Goal: Task Accomplishment & Management: Manage account settings

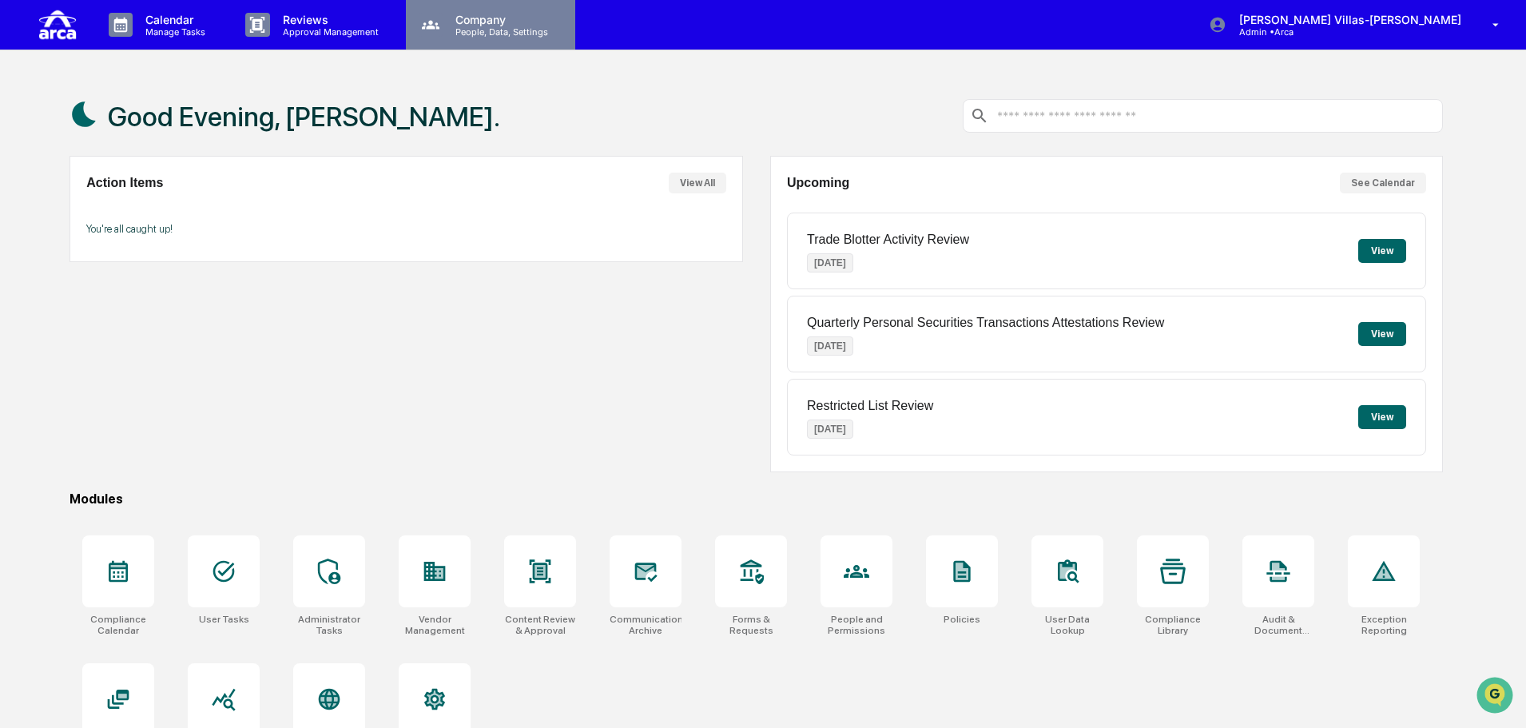
click at [472, 26] on p "People, Data, Settings" at bounding box center [499, 31] width 113 height 11
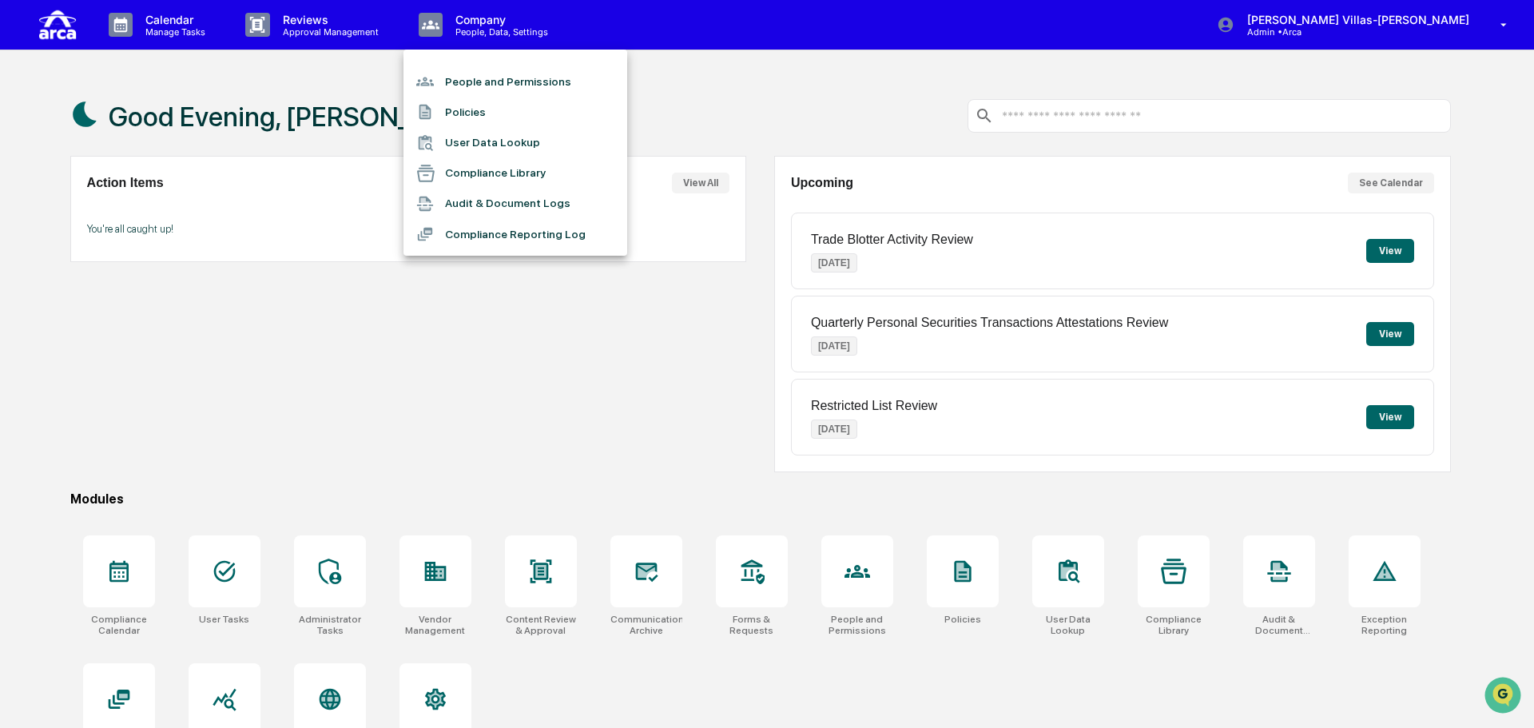
click at [456, 426] on div at bounding box center [767, 364] width 1534 height 728
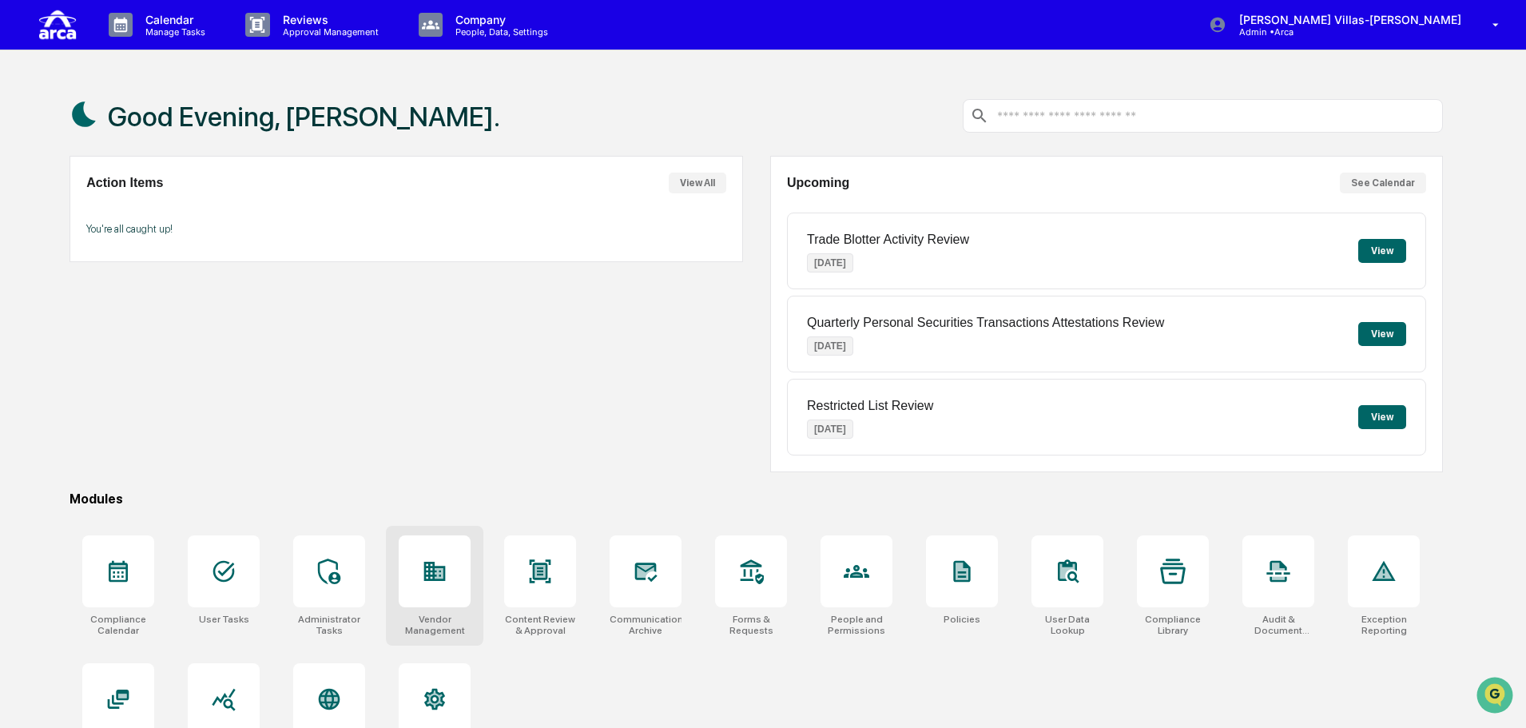
click at [419, 601] on div at bounding box center [435, 571] width 72 height 72
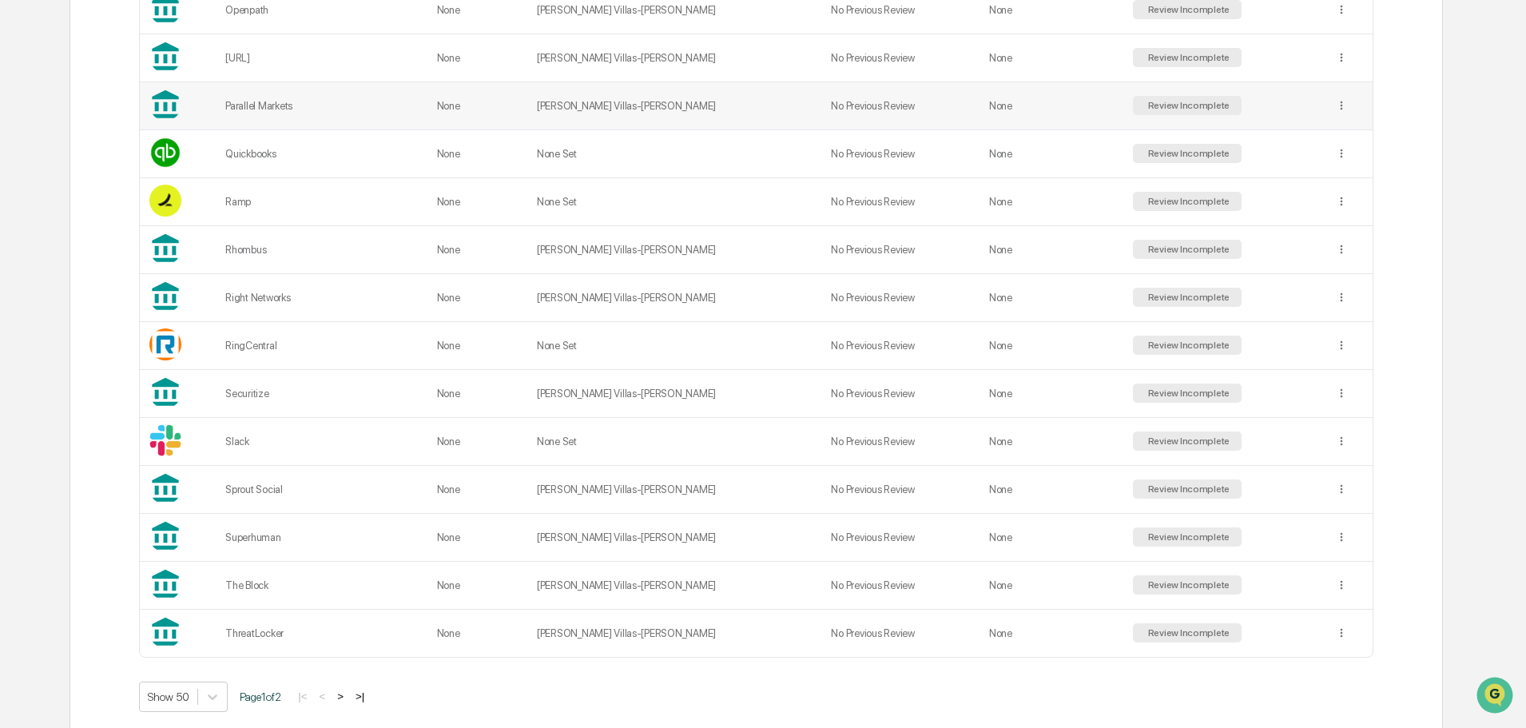
scroll to position [2150, 0]
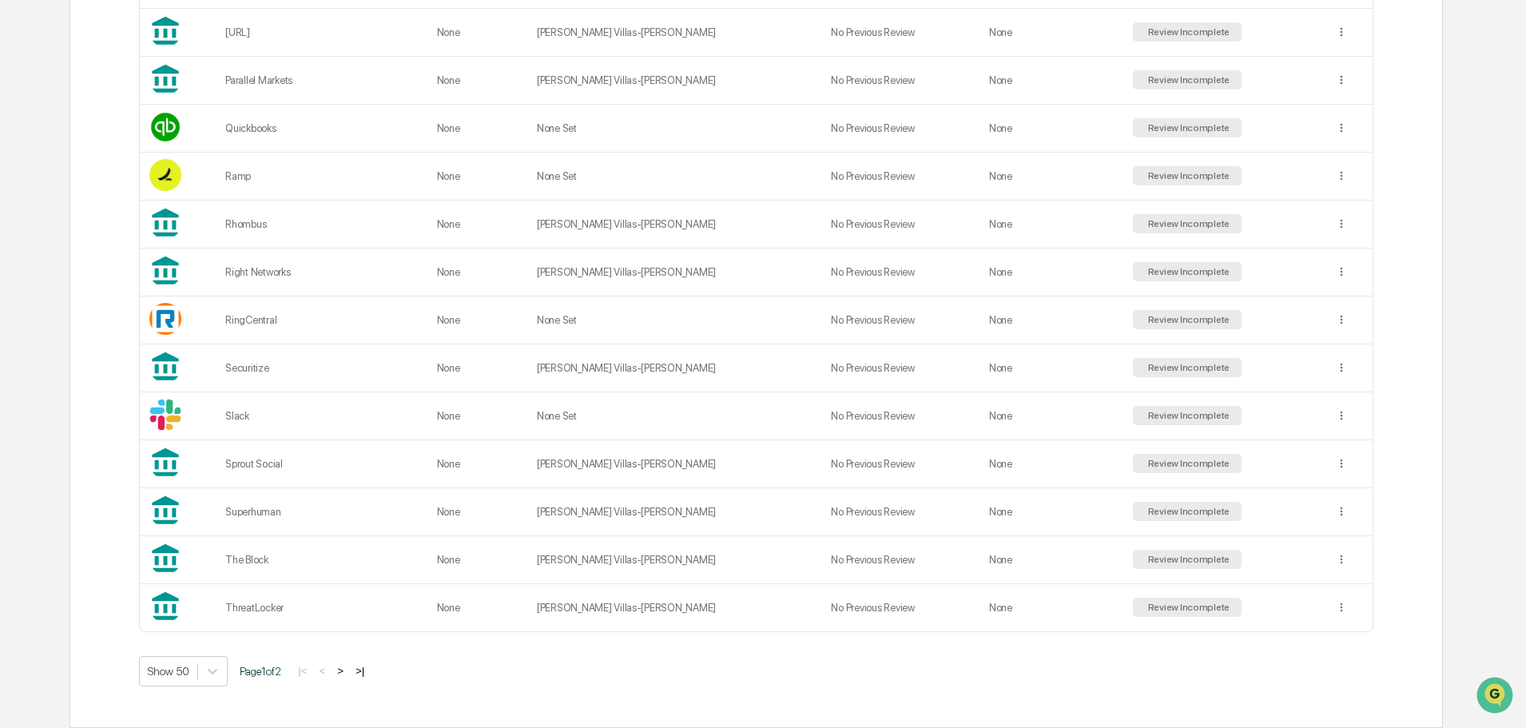
click at [348, 668] on button ">" at bounding box center [340, 671] width 16 height 14
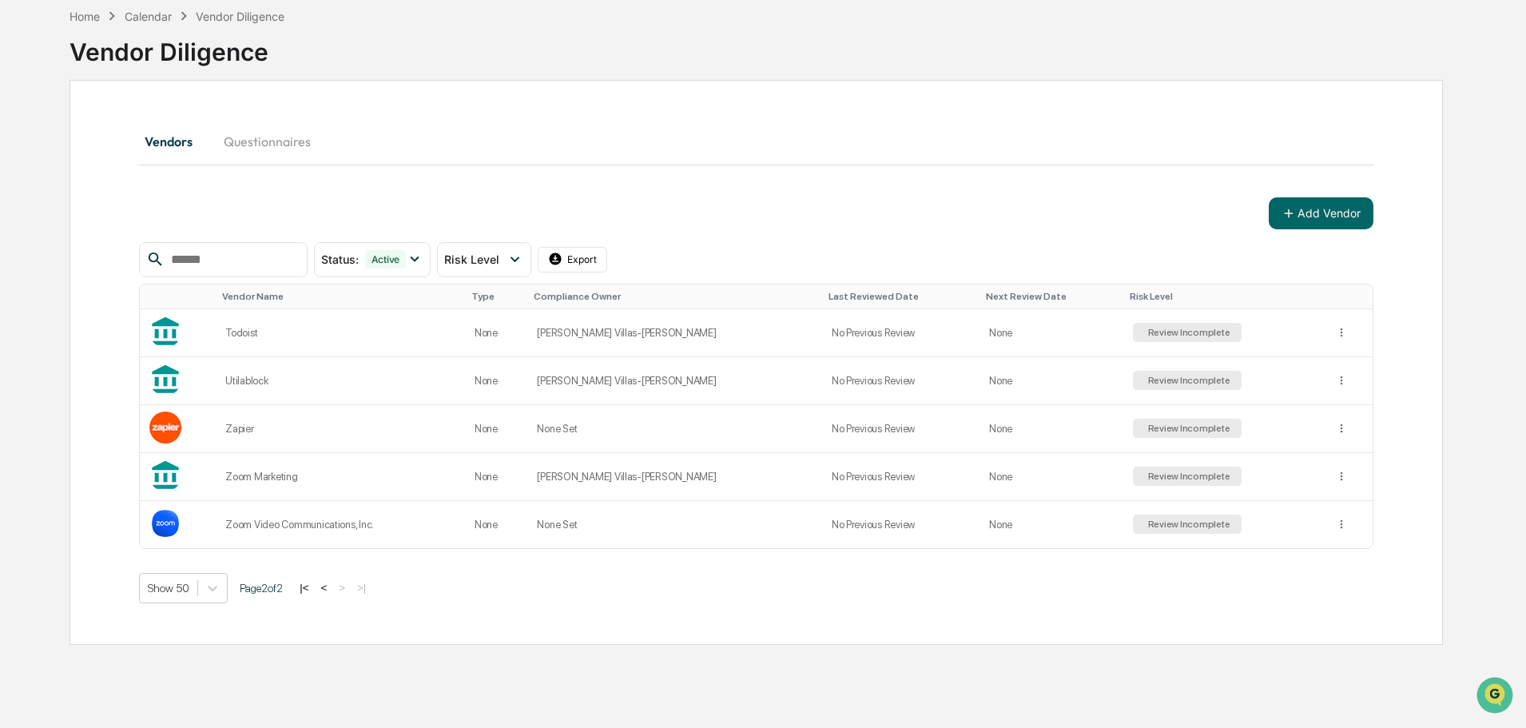
scroll to position [76, 0]
click at [328, 587] on button "<" at bounding box center [324, 588] width 16 height 14
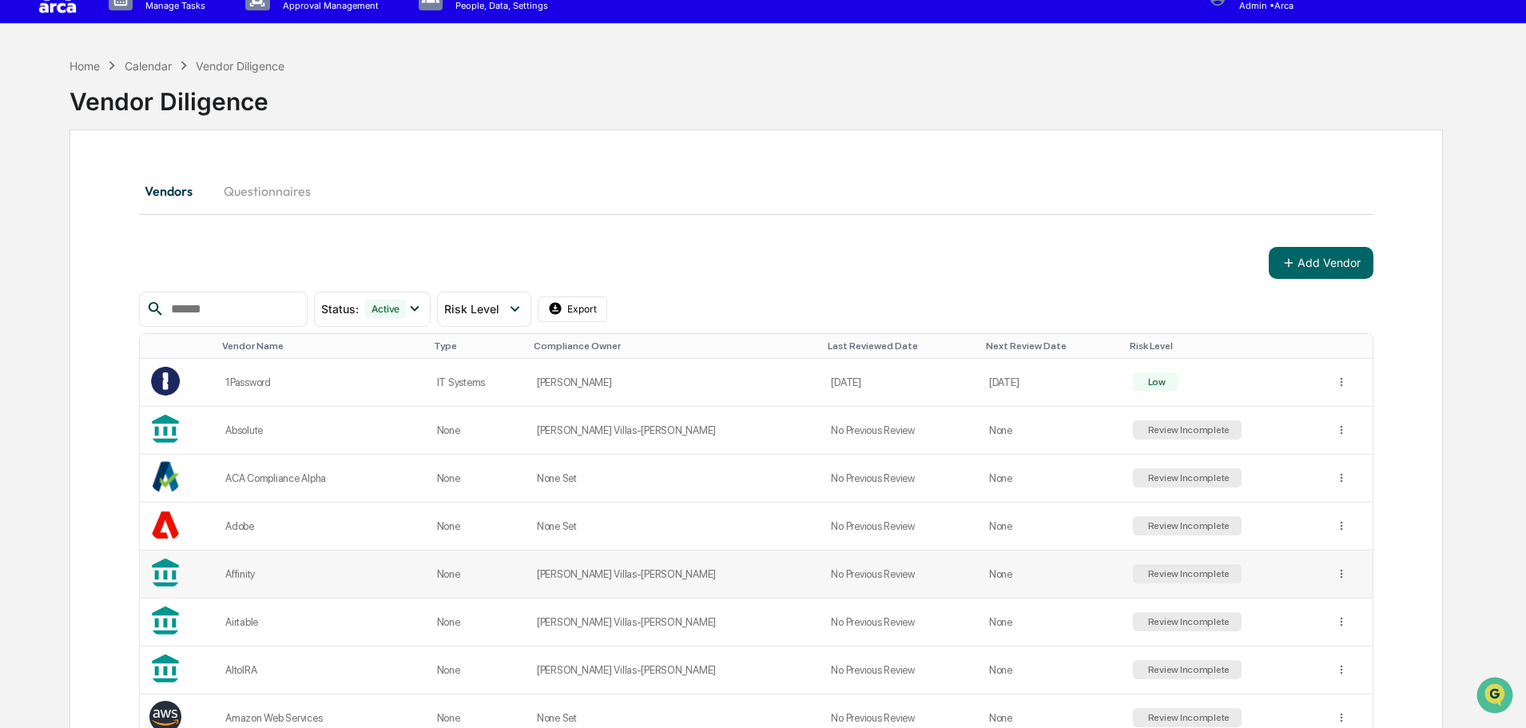
scroll to position [0, 0]
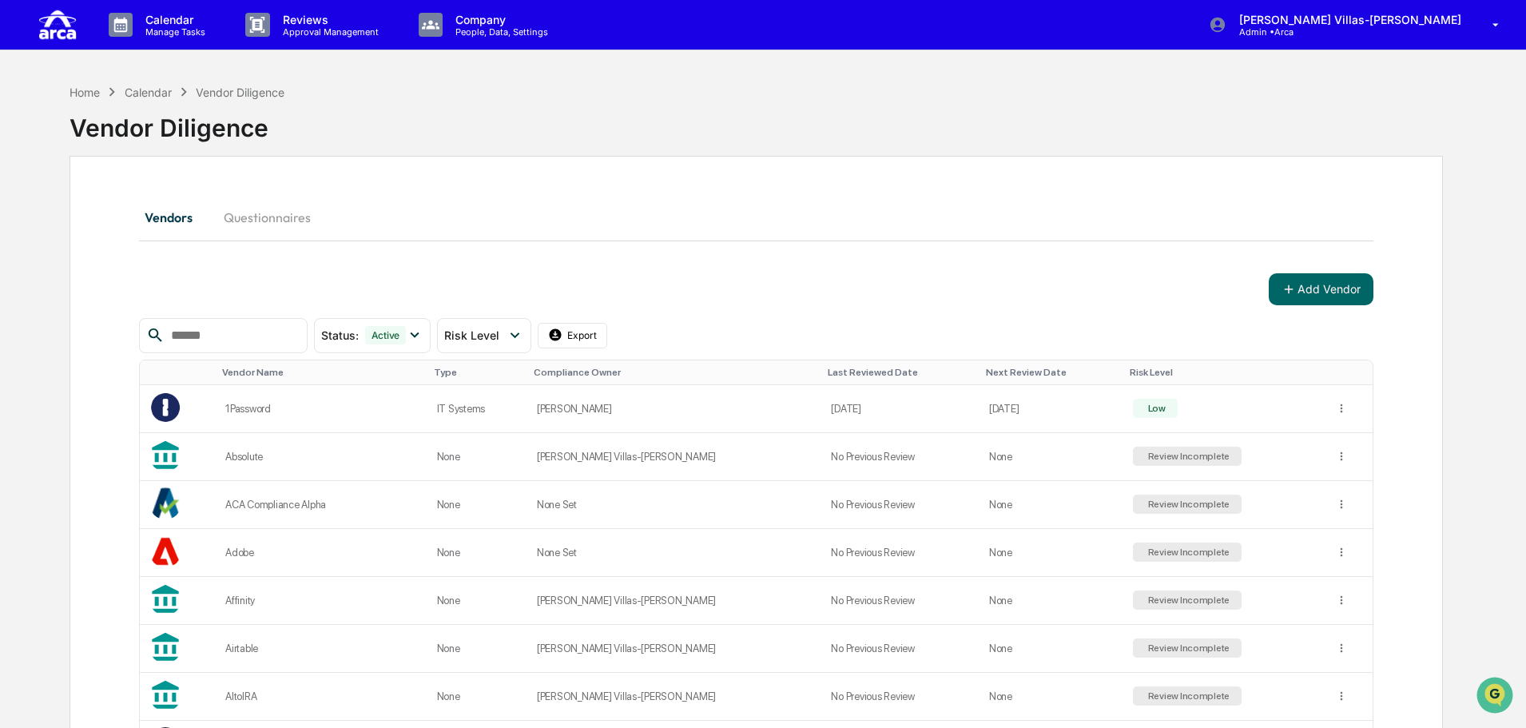
click at [284, 214] on button "Questionnaires" at bounding box center [267, 217] width 113 height 38
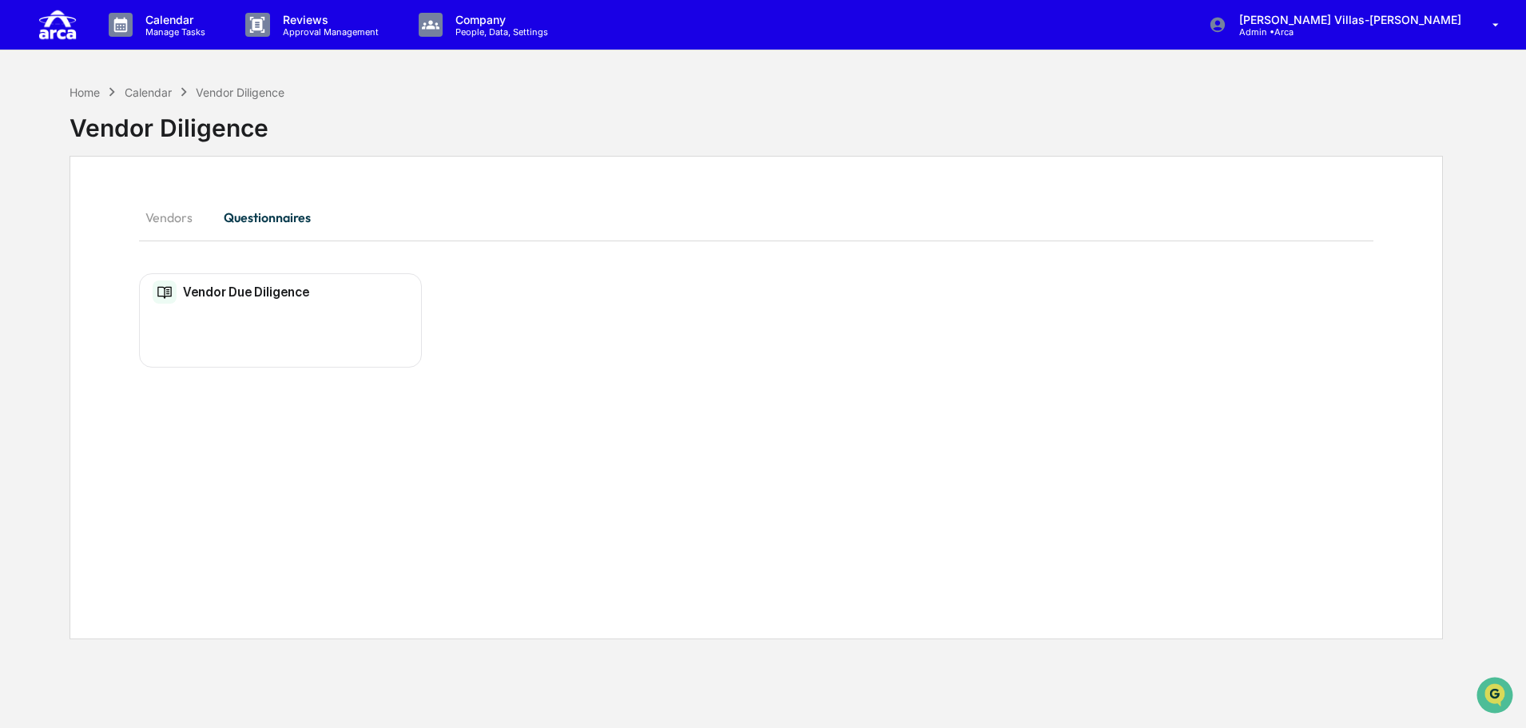
click at [262, 314] on div "Vendor Due Diligence No entries" at bounding box center [280, 320] width 283 height 95
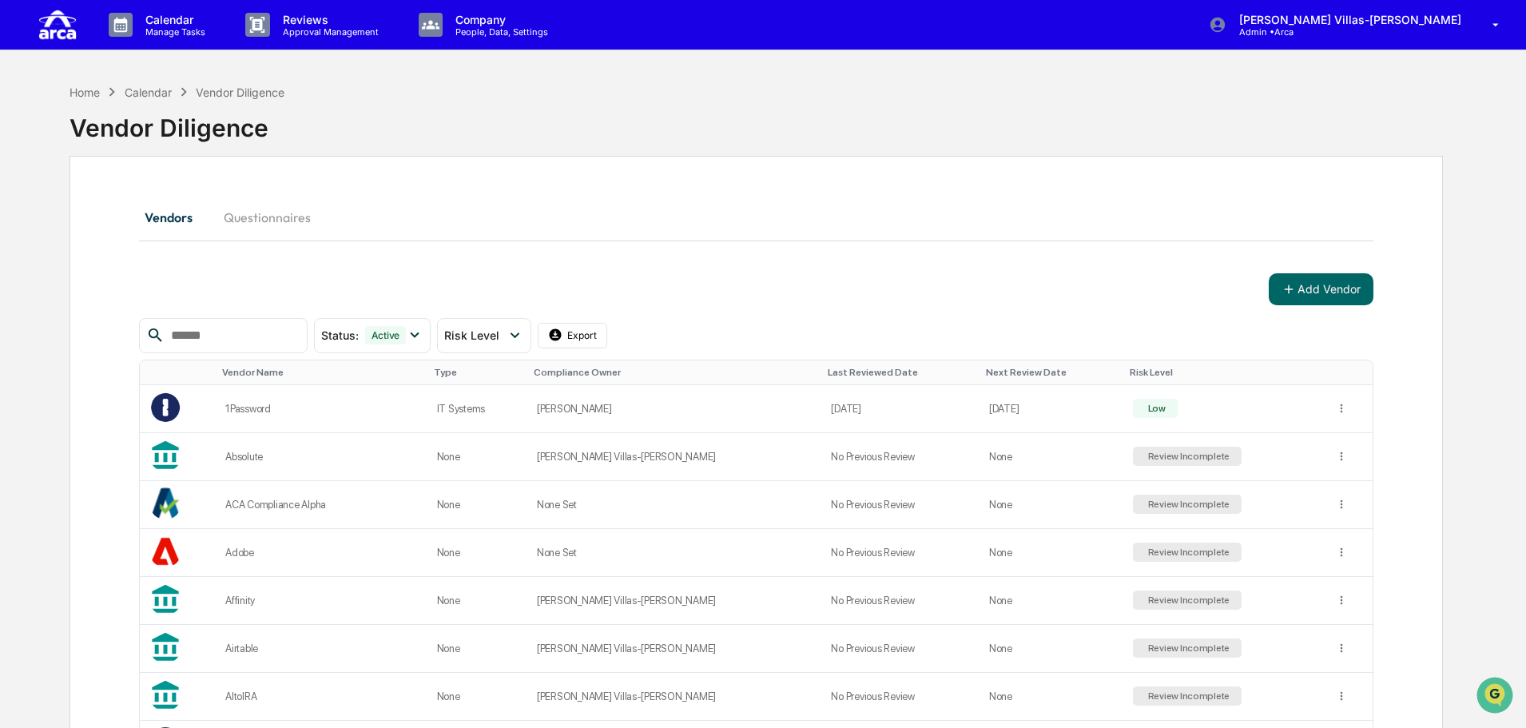
click at [182, 220] on button "Vendors" at bounding box center [175, 217] width 72 height 38
click at [523, 340] on icon at bounding box center [515, 335] width 18 height 18
click at [1332, 459] on html "Calendar Manage Tasks Reviews Approval Management Company People, Data, Setting…" at bounding box center [767, 364] width 1534 height 728
click at [670, 464] on html "Calendar Manage Tasks Reviews Approval Management Company People, Data, Setting…" at bounding box center [767, 364] width 1534 height 728
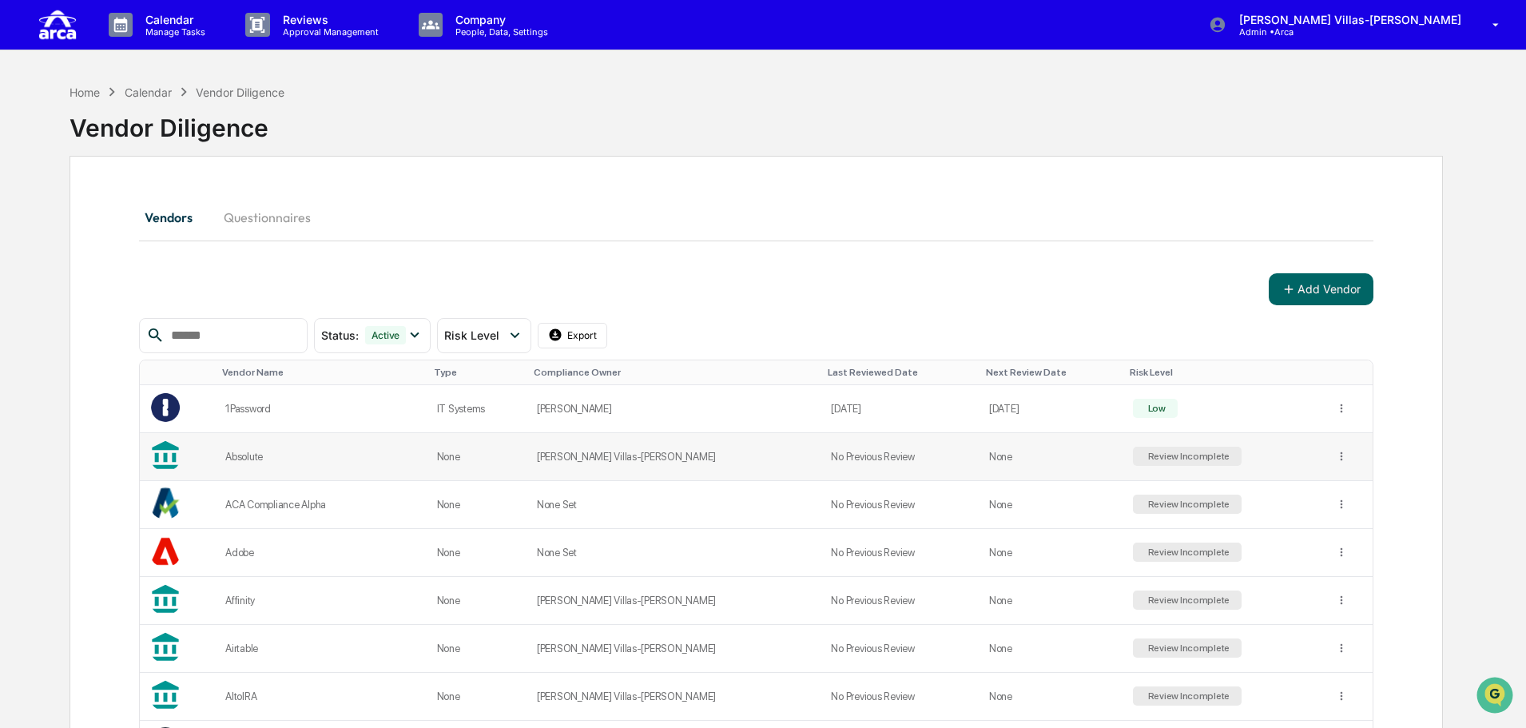
click at [644, 447] on td "[PERSON_NAME] Villas-[PERSON_NAME]" at bounding box center [674, 457] width 295 height 48
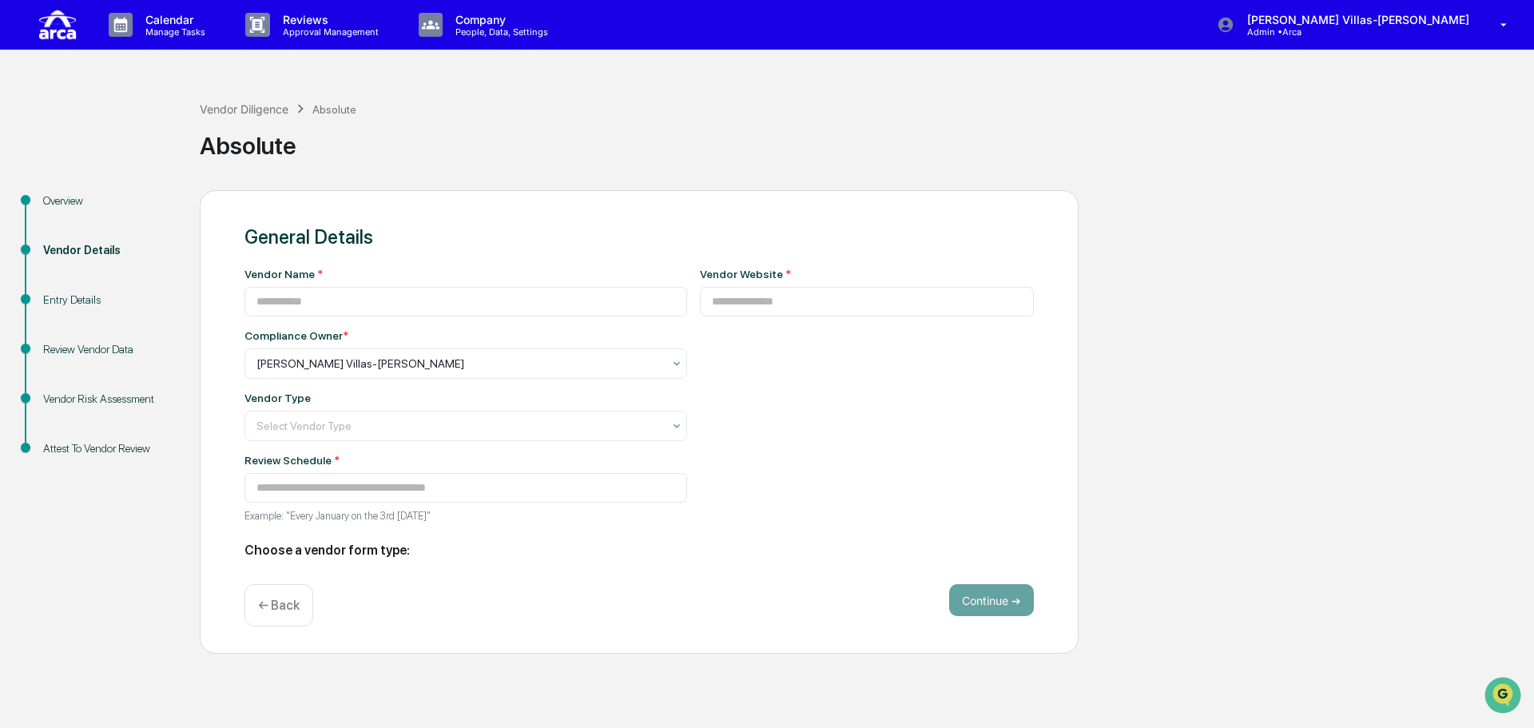
type input "********"
type input "**********"
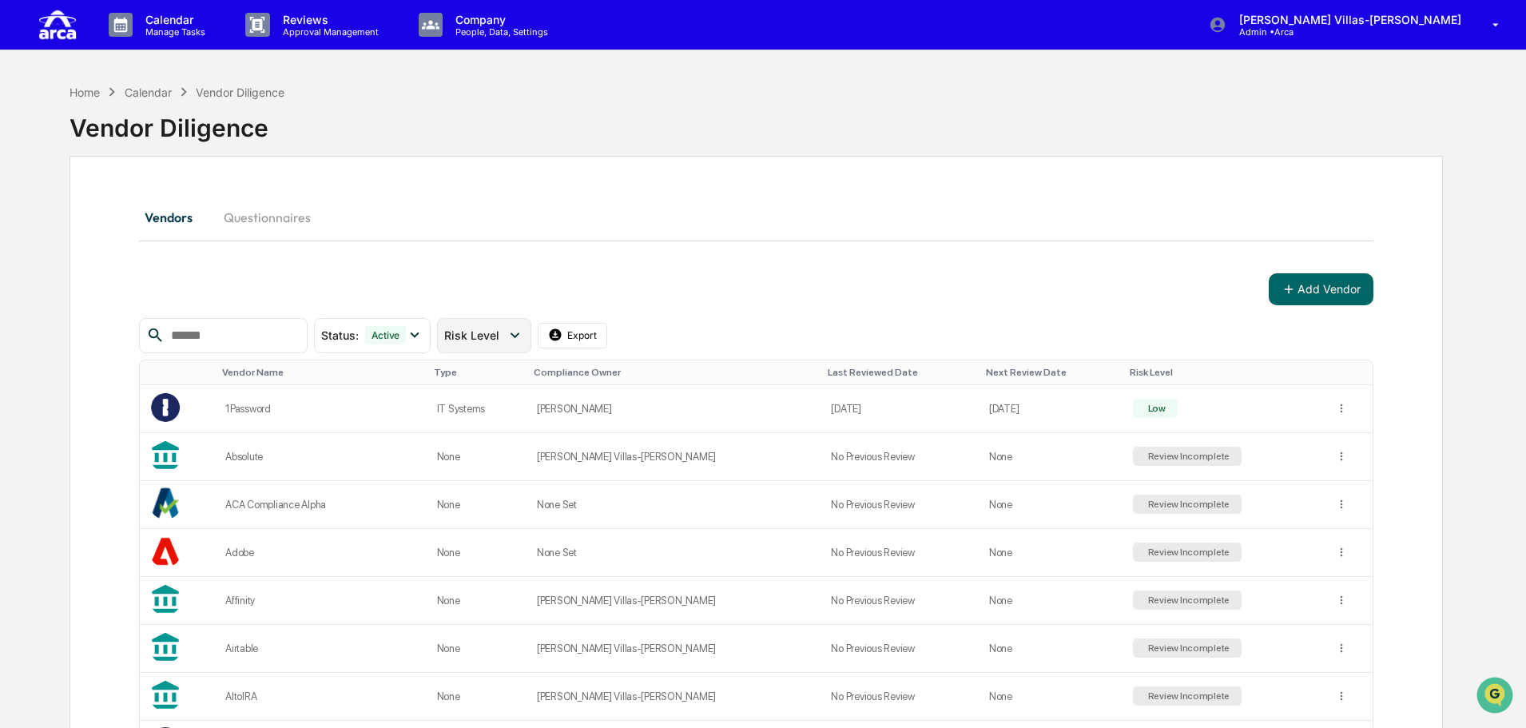
click at [531, 336] on div "Risk Level" at bounding box center [483, 335] width 93 height 35
click at [182, 411] on td at bounding box center [178, 409] width 76 height 48
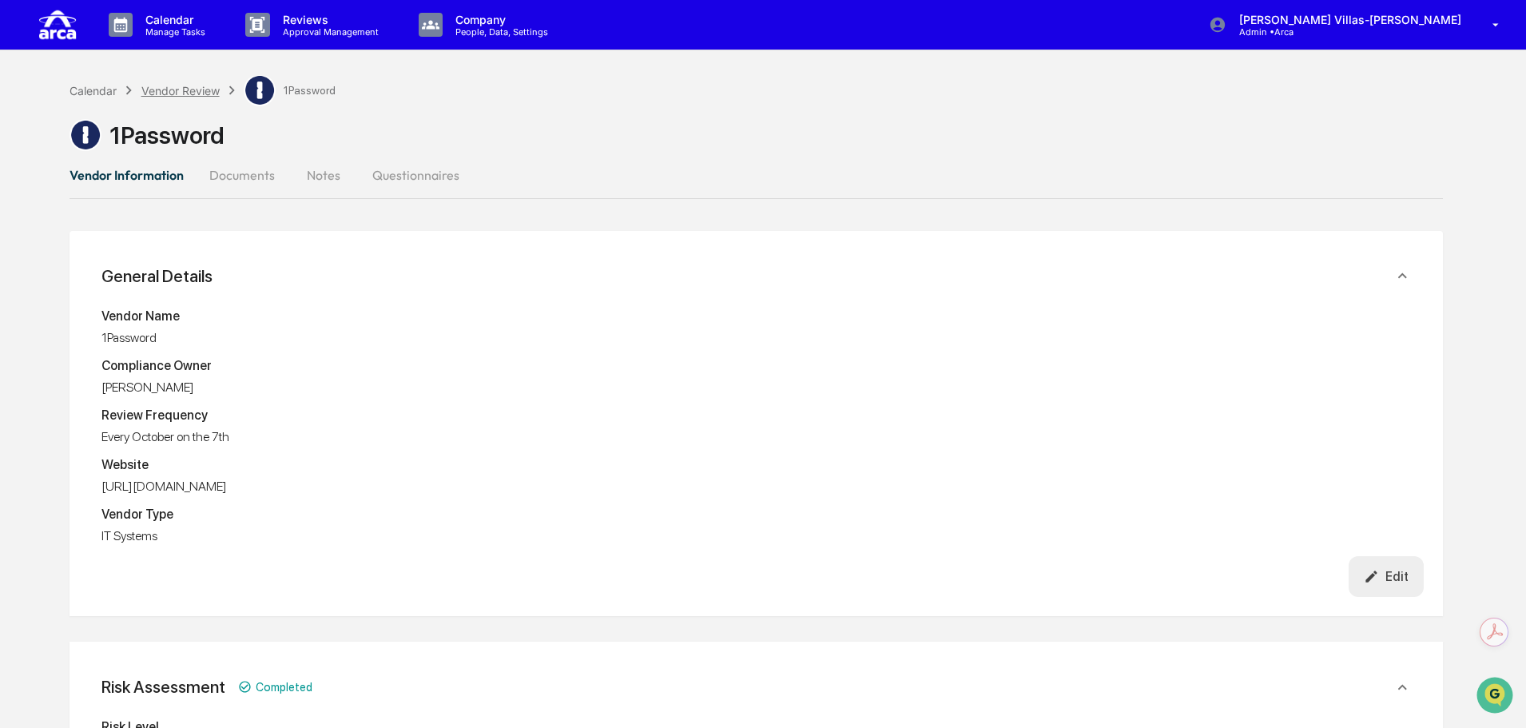
click at [185, 88] on div "Vendor Review" at bounding box center [180, 91] width 78 height 14
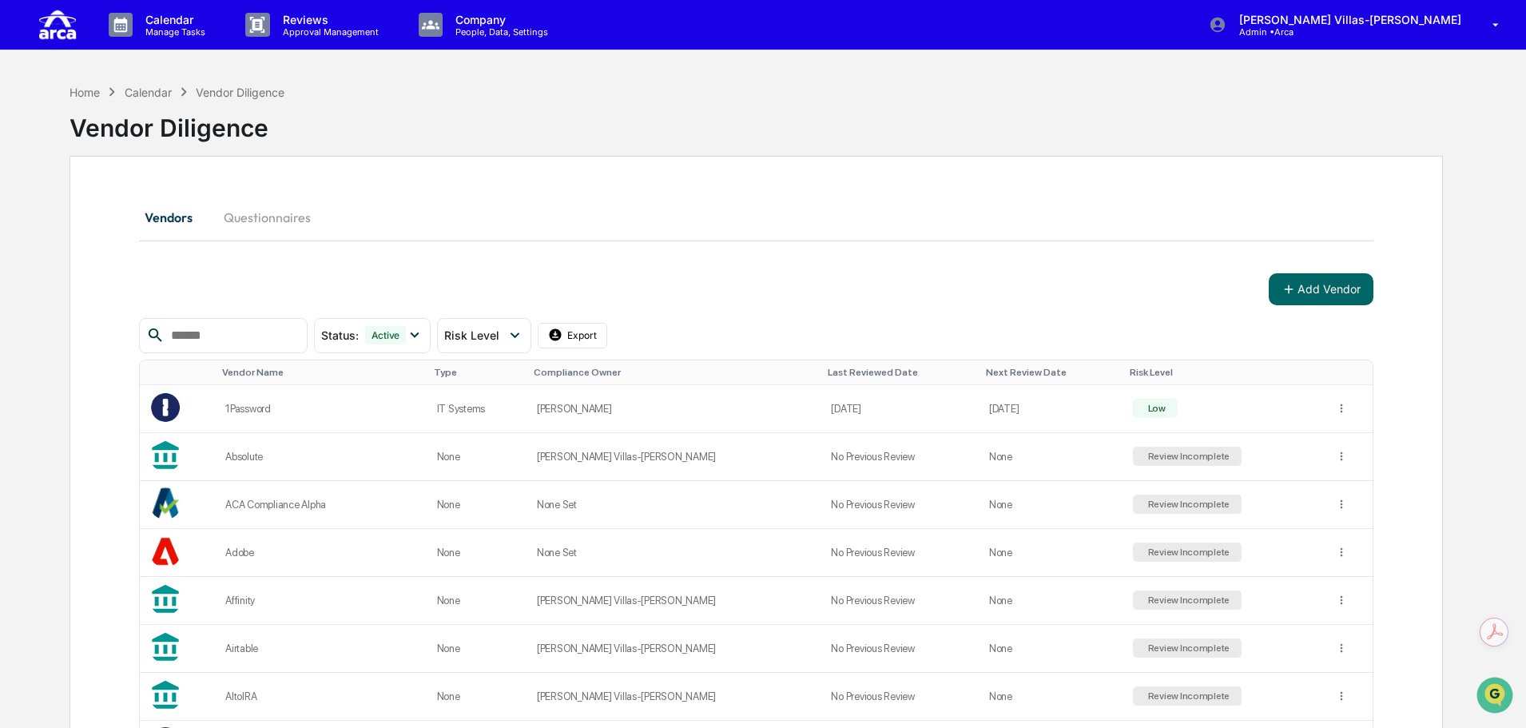
click at [782, 116] on div "Vendor Diligence" at bounding box center [757, 122] width 1374 height 42
click at [338, 28] on p "Approval Management" at bounding box center [328, 31] width 117 height 11
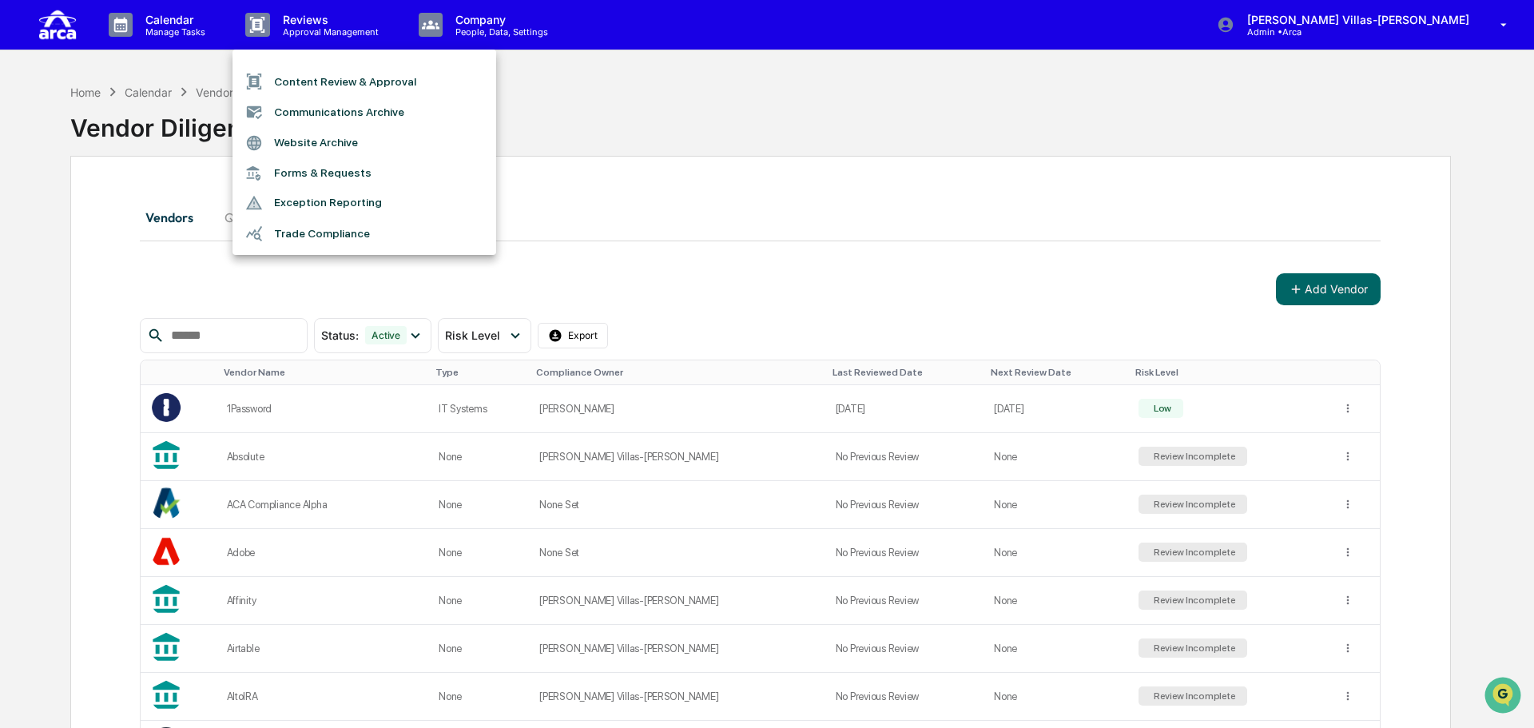
click at [526, 21] on div at bounding box center [767, 364] width 1534 height 728
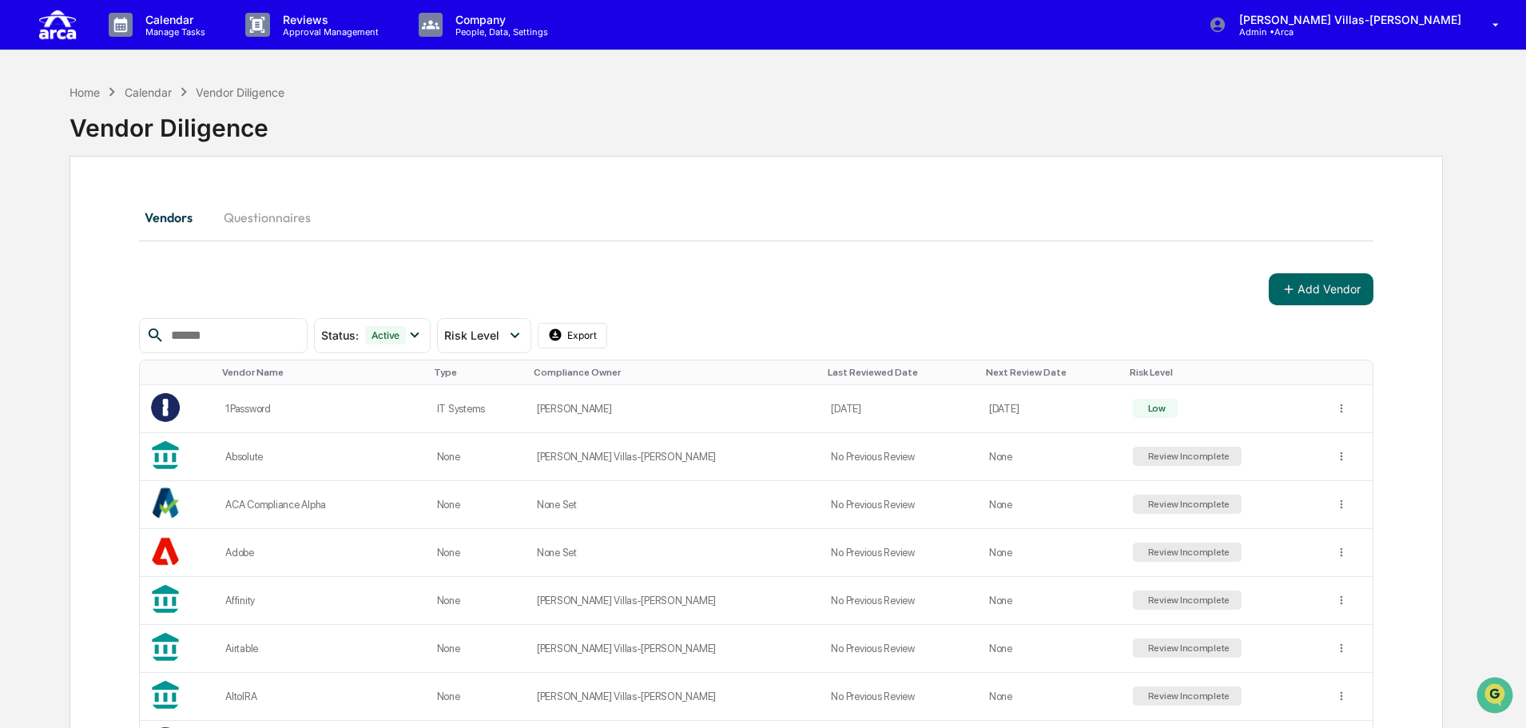
click at [503, 27] on p "People, Data, Settings" at bounding box center [499, 31] width 113 height 11
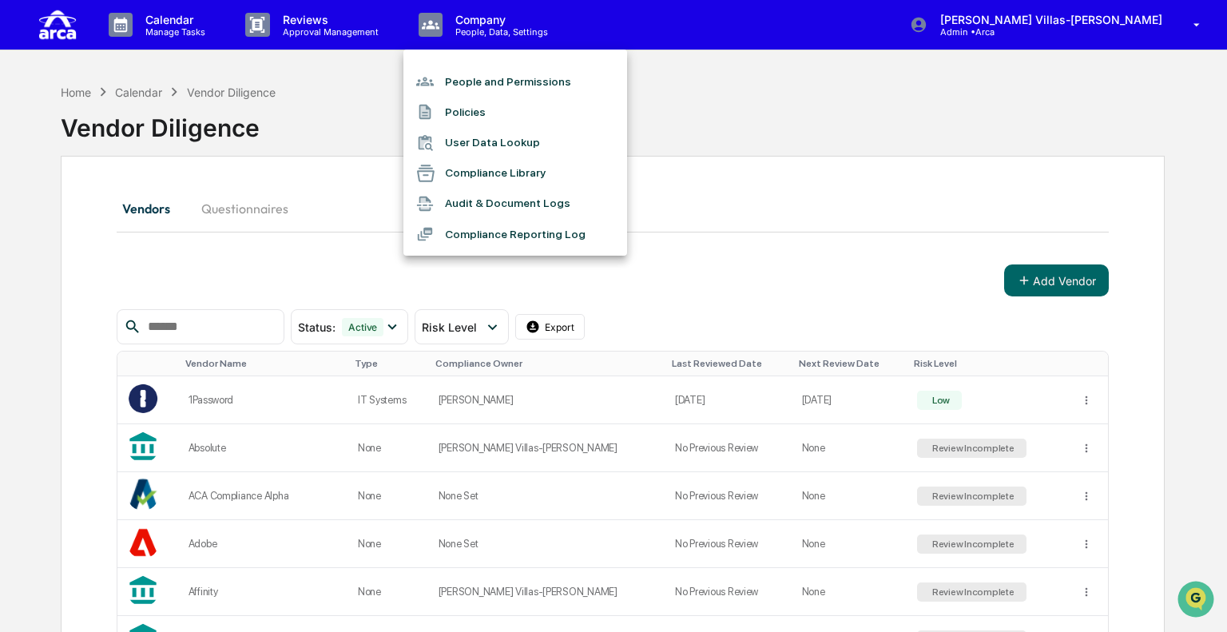
click at [759, 138] on div at bounding box center [613, 316] width 1227 height 632
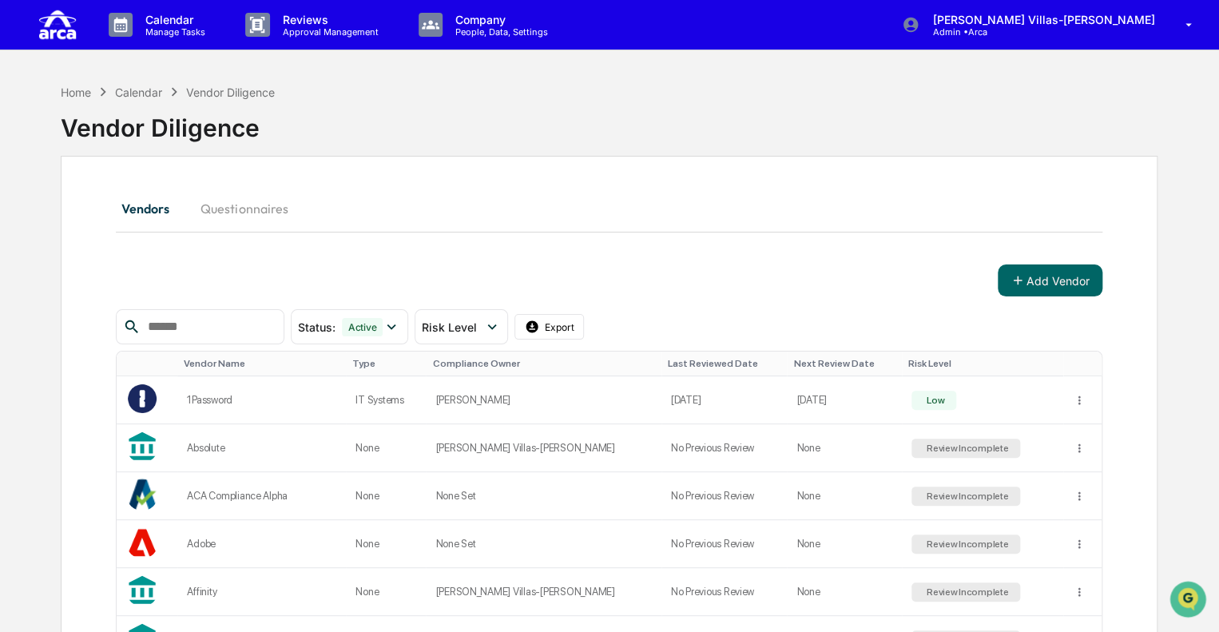
click at [74, 33] on img at bounding box center [57, 24] width 38 height 36
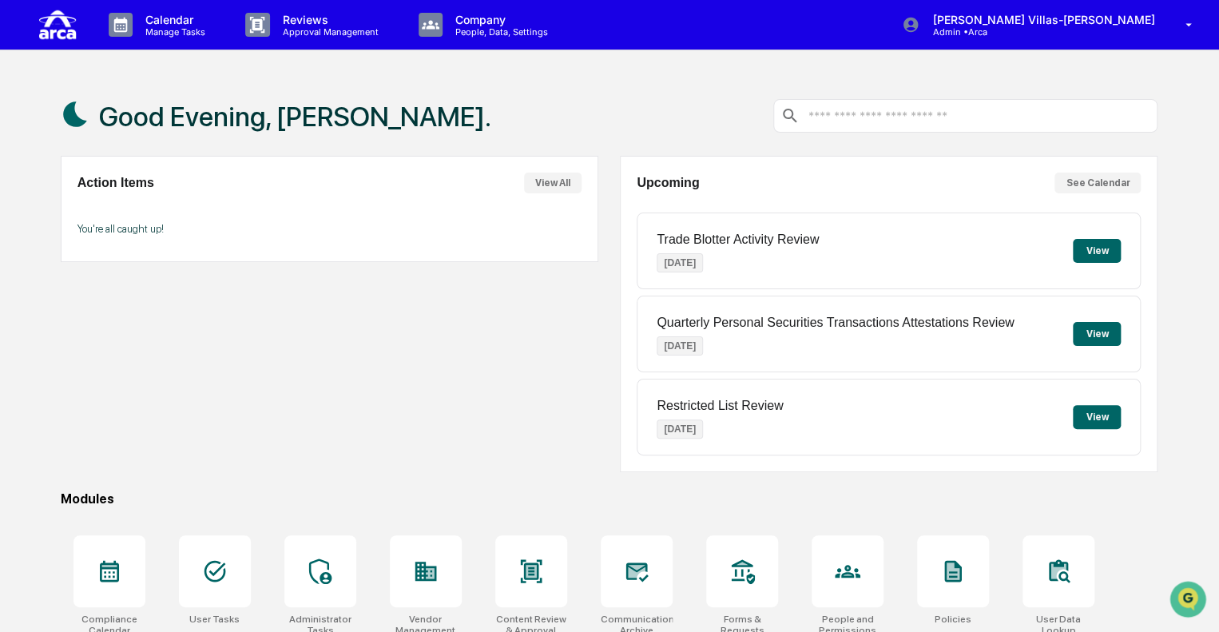
scroll to position [141, 0]
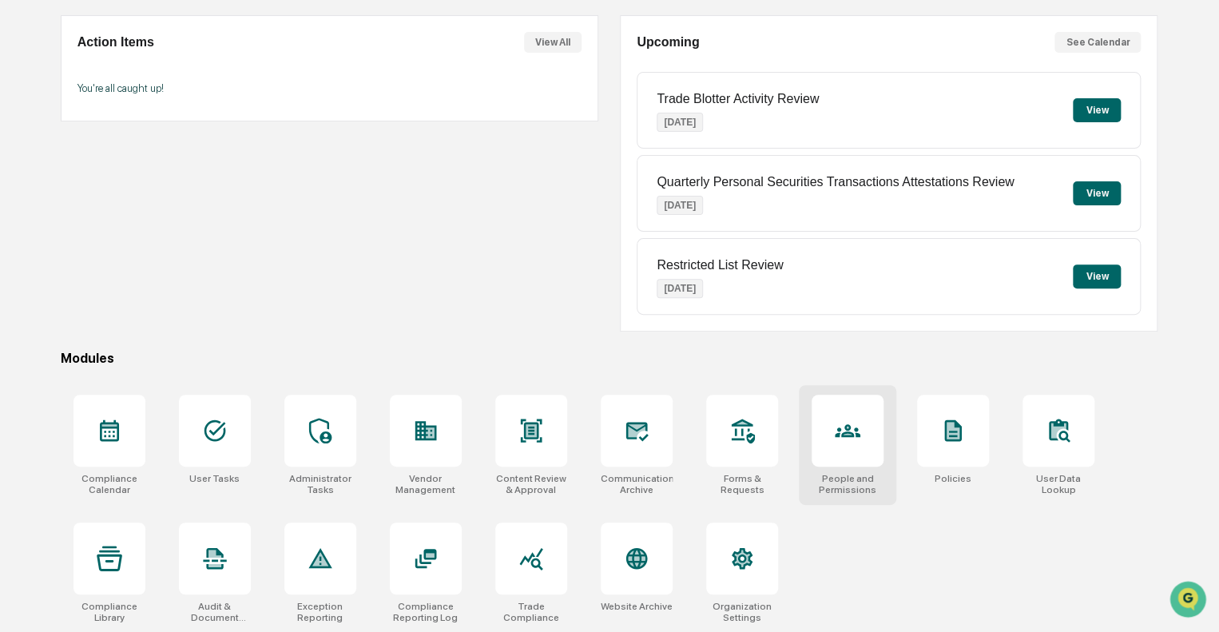
click at [827, 445] on div at bounding box center [848, 431] width 72 height 72
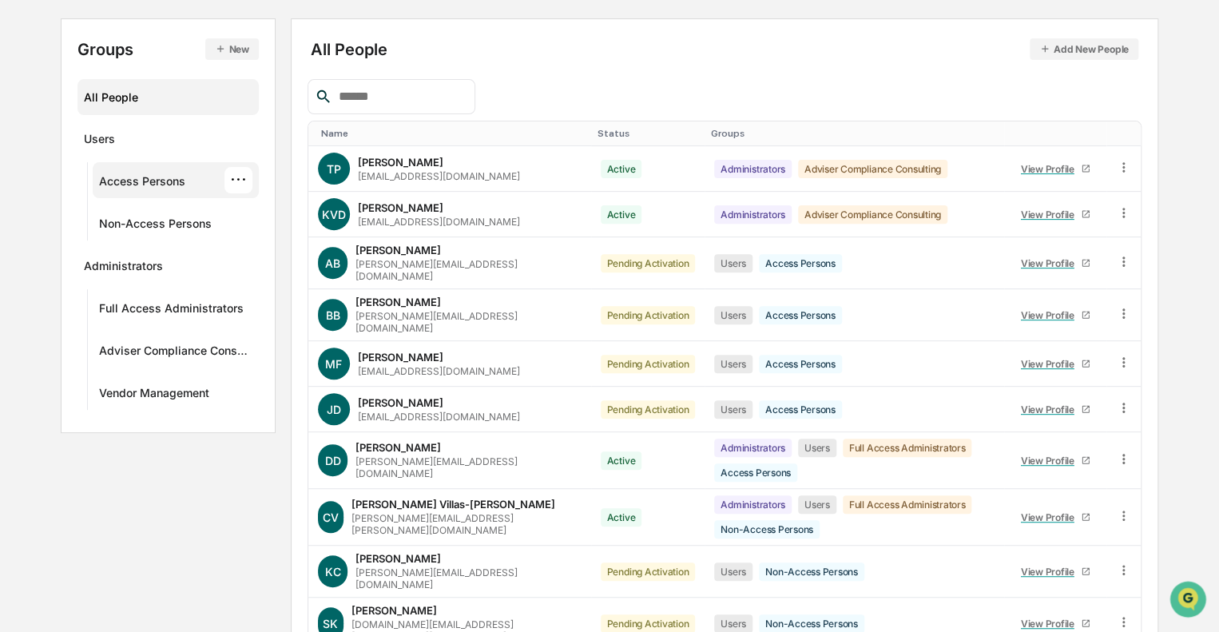
scroll to position [63, 0]
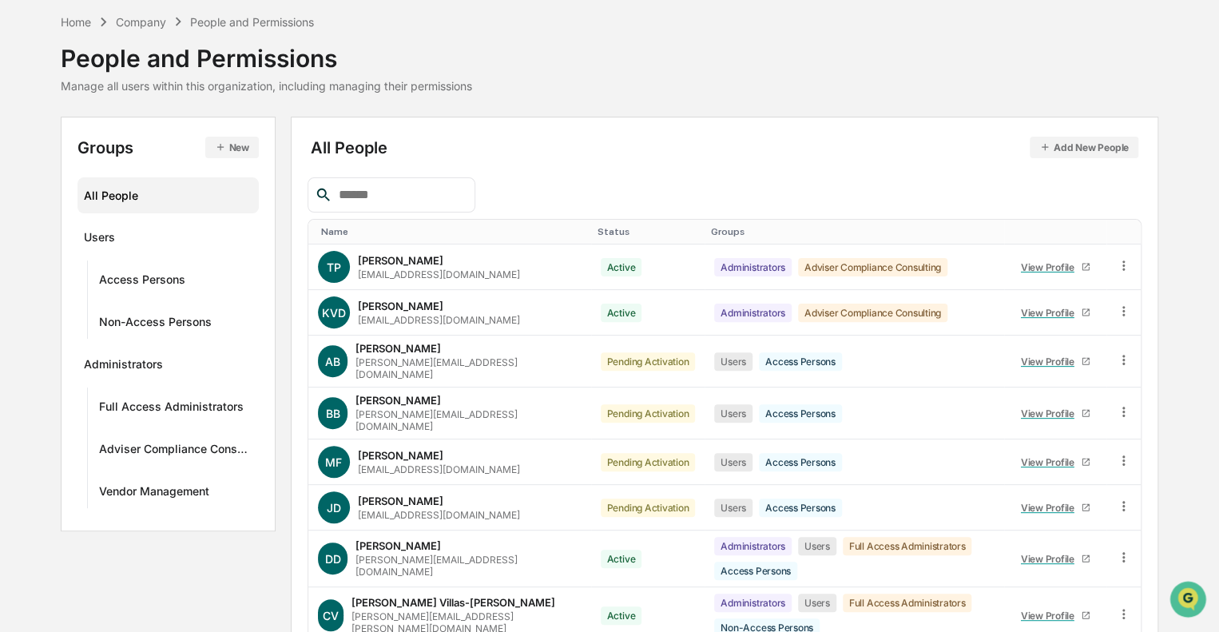
click at [566, 83] on div "Home Company People and Permissions People and Permissions Manage all users wit…" at bounding box center [609, 53] width 1097 height 80
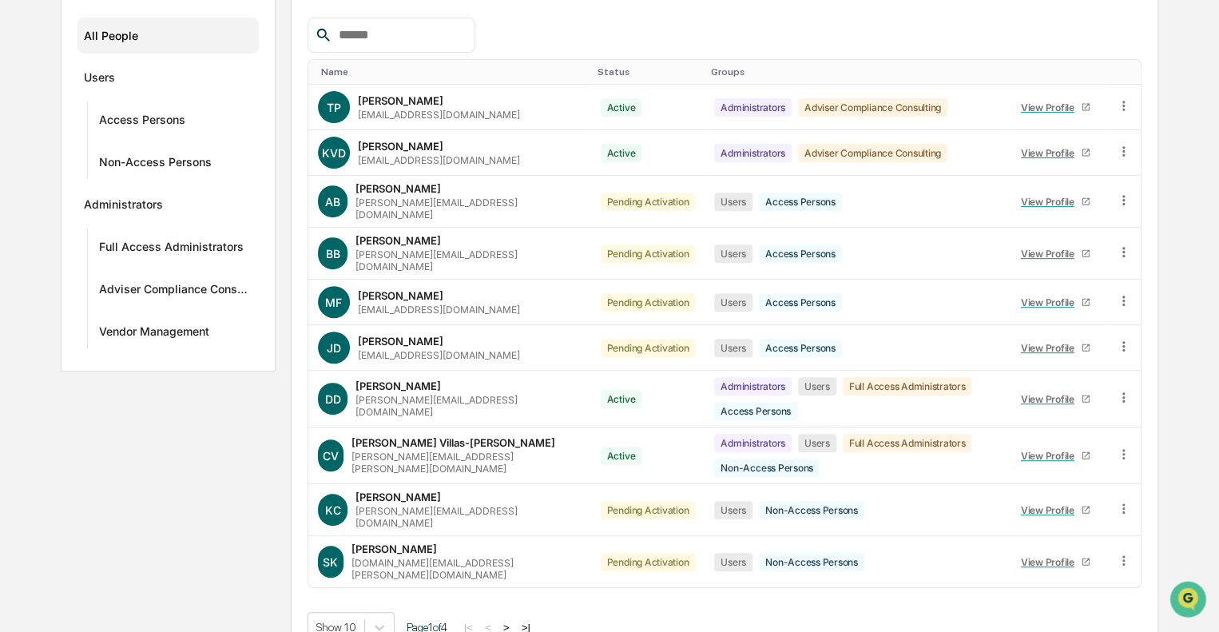
click at [507, 621] on button ">" at bounding box center [507, 628] width 16 height 14
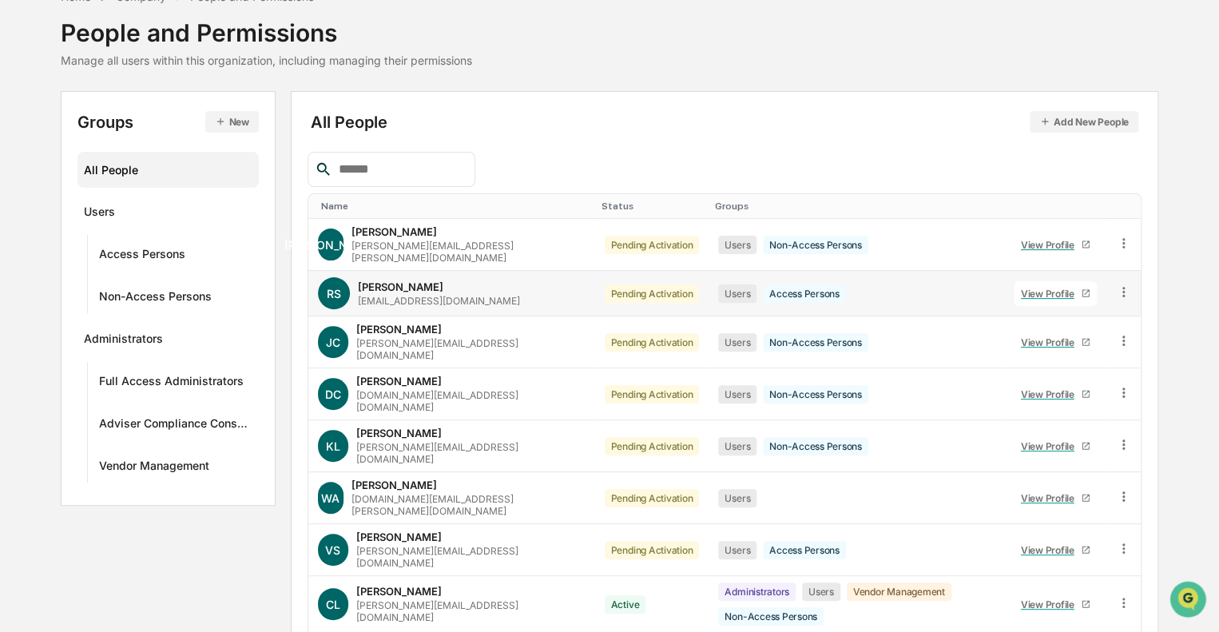
scroll to position [200, 0]
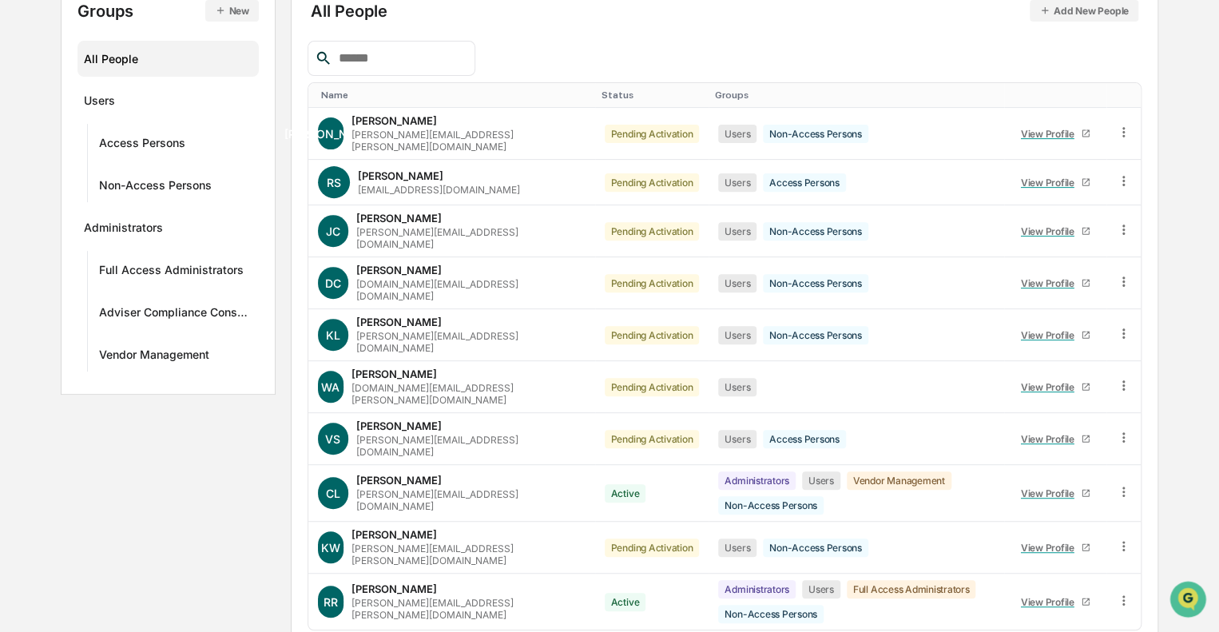
drag, startPoint x: 176, startPoint y: 491, endPoint x: 176, endPoint y: 414, distance: 76.7
click at [176, 480] on div "Groups New All People Users Access Persons Non-Access Persons Administrators Fu…" at bounding box center [609, 341] width 1097 height 722
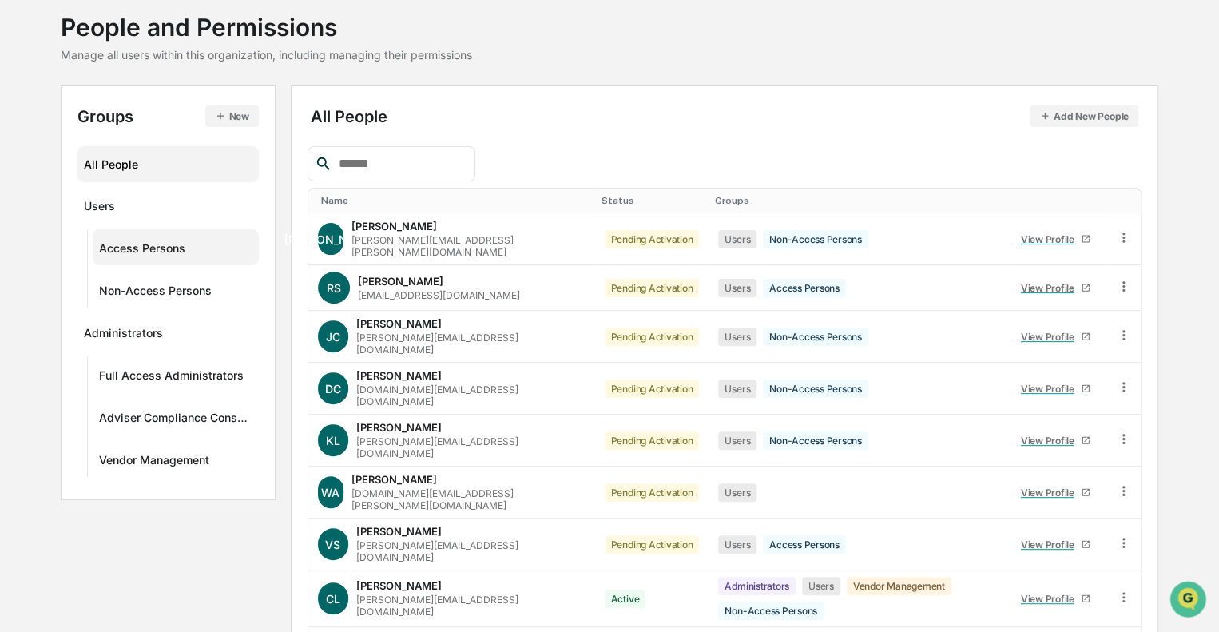
scroll to position [0, 0]
